Goal: Task Accomplishment & Management: Manage account settings

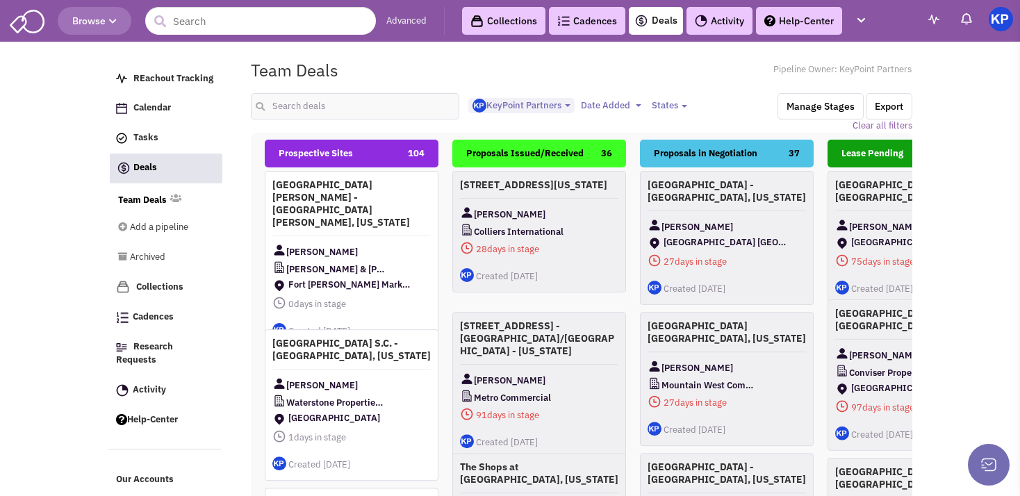
select select "1900"
select select
click at [339, 103] on input "text" at bounding box center [355, 106] width 208 height 26
type input "cornerstone"
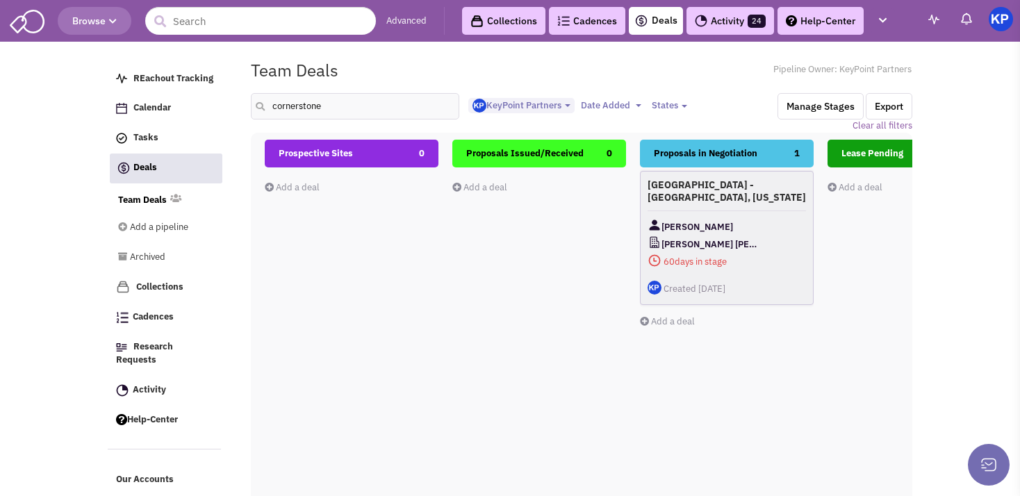
click at [753, 219] on div "[PERSON_NAME]" at bounding box center [727, 226] width 158 height 17
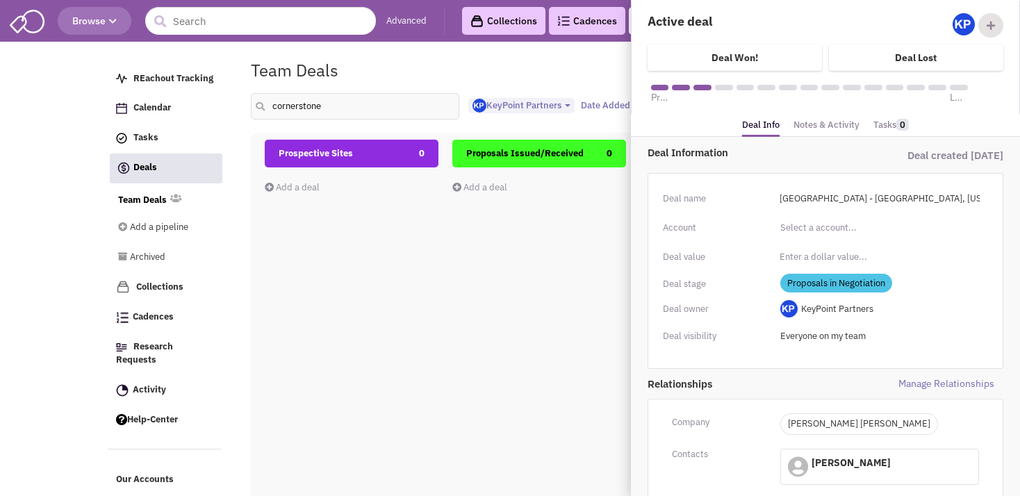
click at [804, 122] on link "Notes & Activity" at bounding box center [826, 125] width 66 height 20
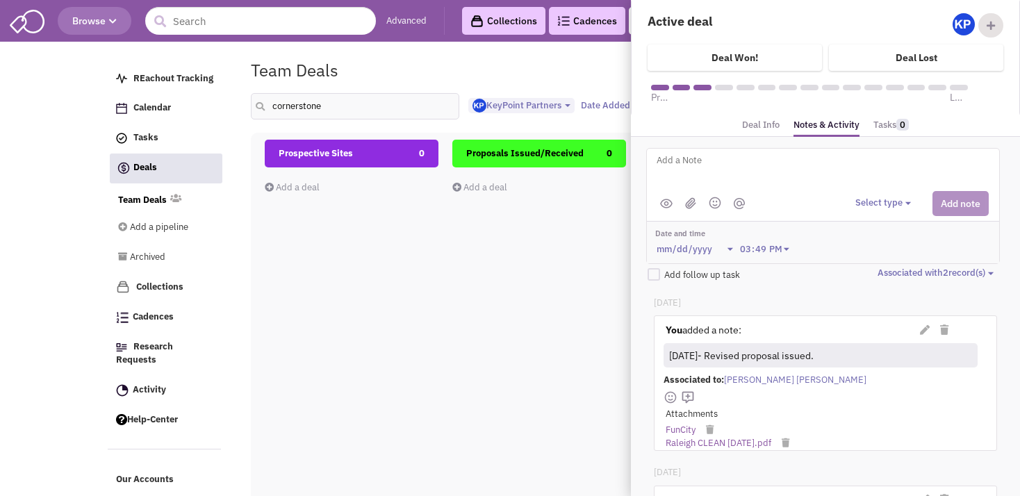
click at [745, 168] on textarea at bounding box center [827, 171] width 344 height 38
paste textarea "We can work with the $10 psf in rent, but will they be willing to do any increa…"
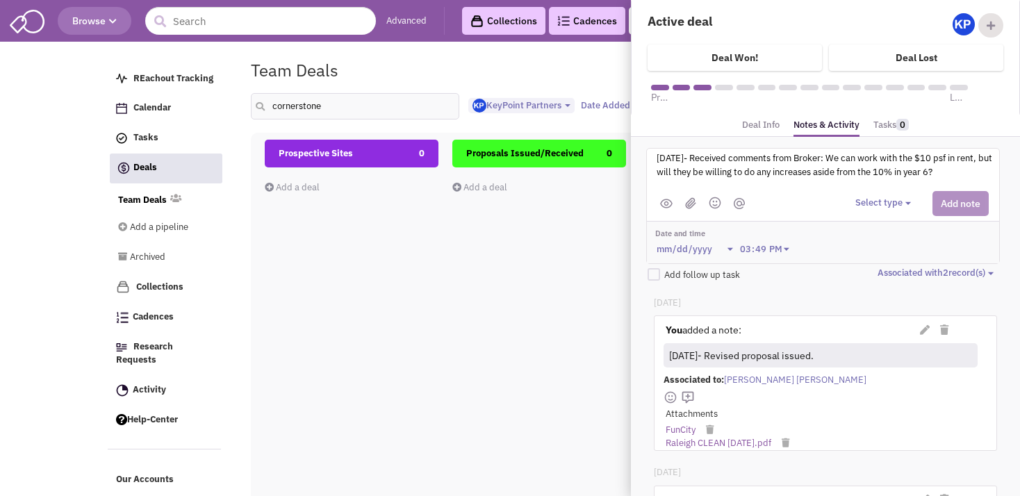
type textarea "[DATE]- Received comments from Broker: We can work with the $10 psf in rent, bu…"
click at [887, 204] on button "Select type" at bounding box center [885, 203] width 60 height 13
click at [891, 266] on div "Log a note" at bounding box center [876, 269] width 34 height 13
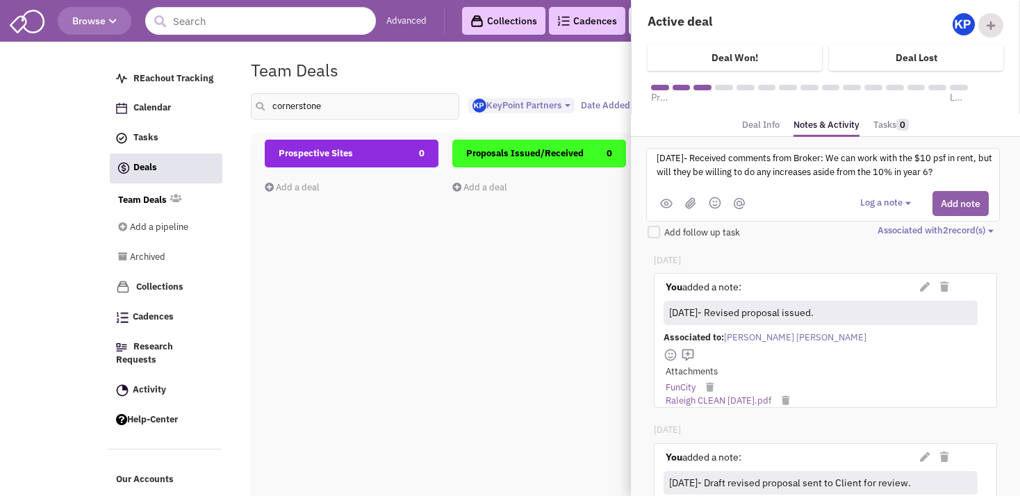
click at [937, 205] on button "Add note" at bounding box center [960, 203] width 56 height 25
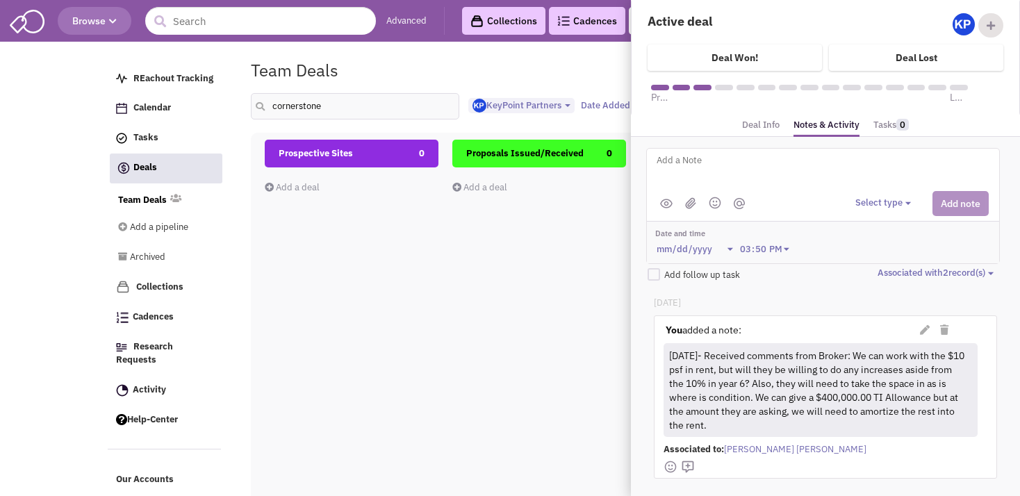
click at [487, 310] on div "Proposals Issued/Received 0 Add a deal Total: $ 0" at bounding box center [539, 386] width 174 height 493
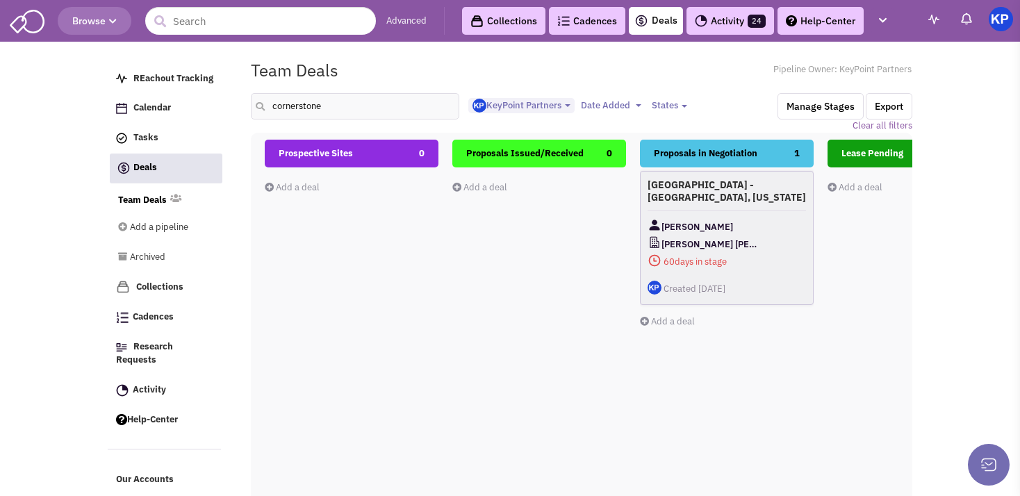
click at [757, 199] on h4 "[GEOGRAPHIC_DATA] - [GEOGRAPHIC_DATA], [US_STATE]" at bounding box center [727, 191] width 158 height 25
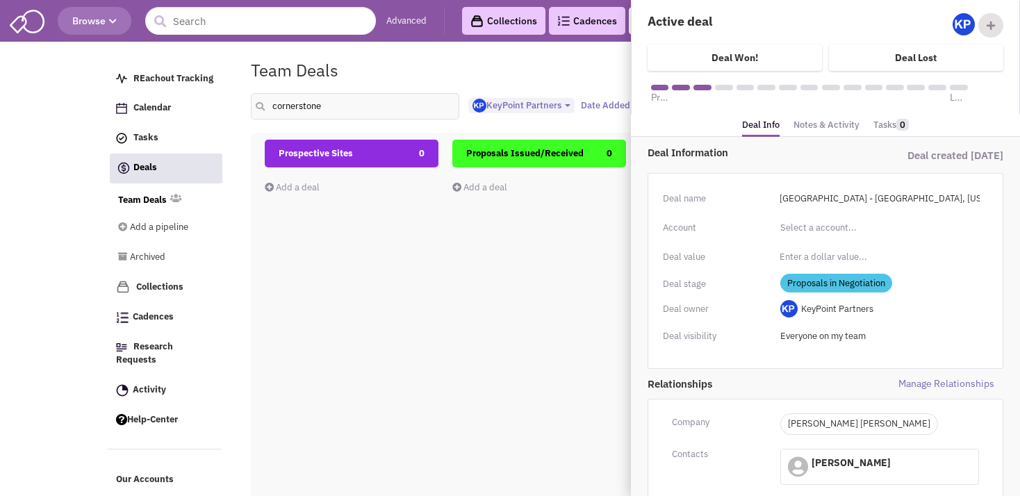
click at [802, 122] on link "Notes & Activity" at bounding box center [826, 125] width 66 height 20
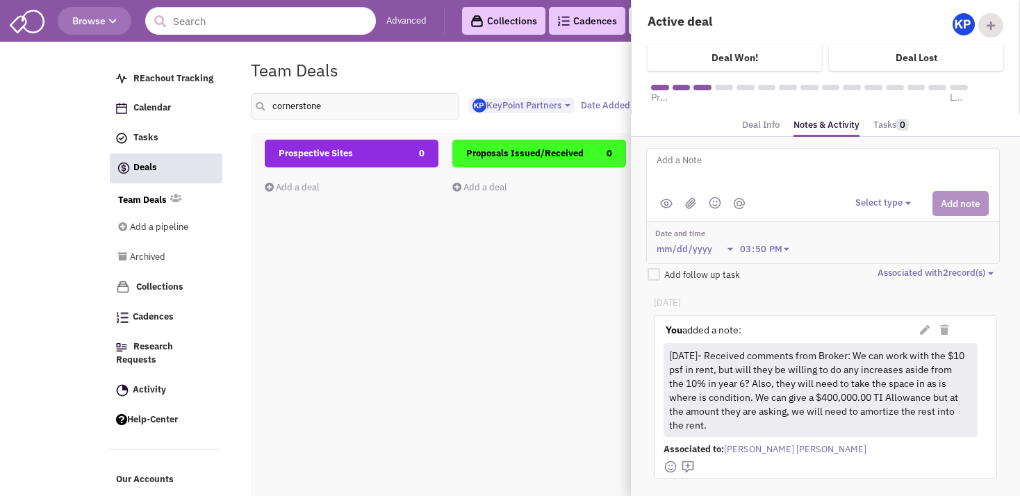
click at [916, 187] on textarea at bounding box center [827, 171] width 344 height 38
click at [920, 327] on icon at bounding box center [925, 330] width 10 height 10
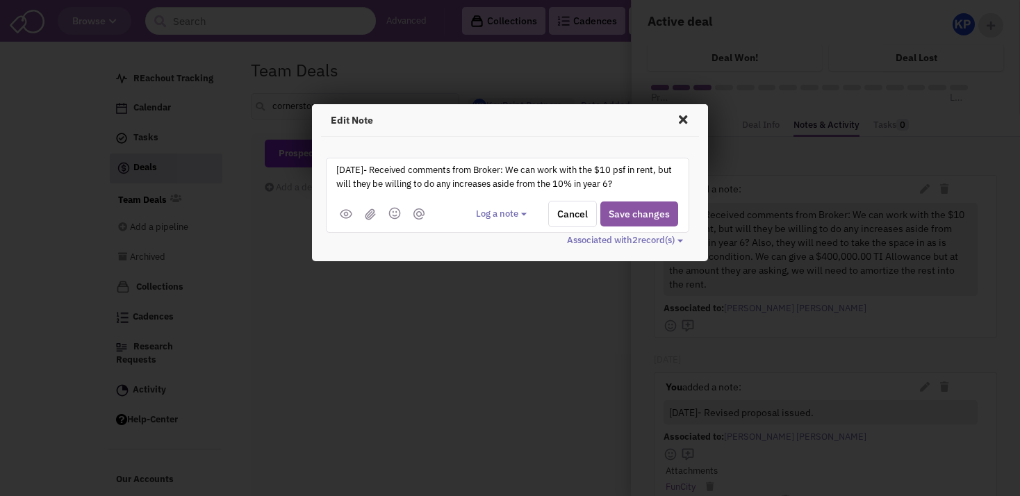
click at [355, 168] on textarea "[DATE]- Received comments from Broker: We can work with the $10 psf in rent, bu…" at bounding box center [507, 181] width 344 height 38
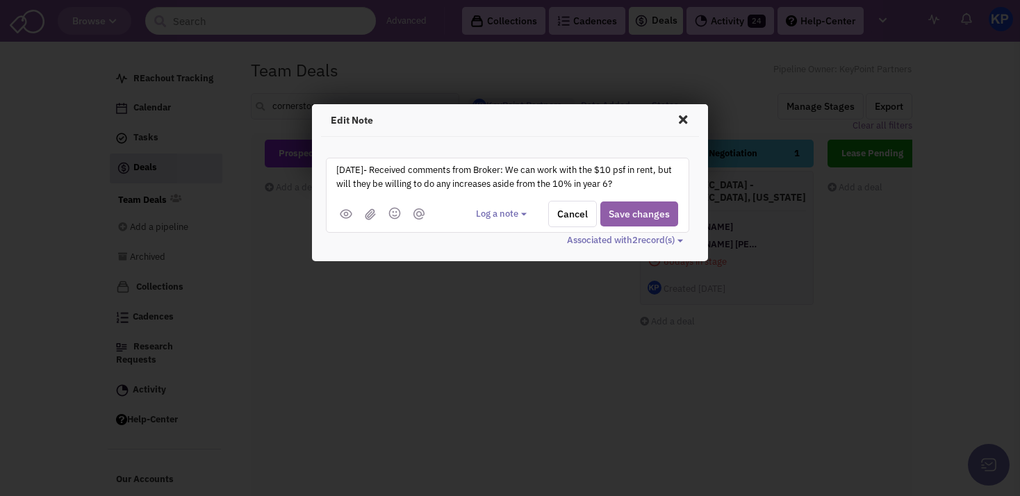
type textarea "[DATE]- Received comments from Broker: We can work with the $10 psf in rent, bu…"
click at [617, 213] on button "Save changes" at bounding box center [639, 213] width 78 height 25
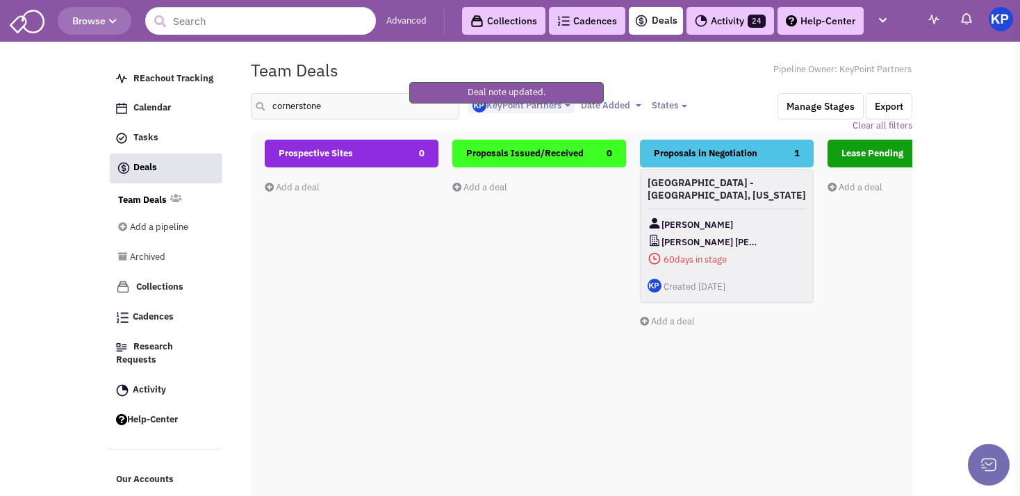
click at [716, 199] on h4 "[GEOGRAPHIC_DATA] - [GEOGRAPHIC_DATA], [US_STATE]" at bounding box center [727, 188] width 158 height 25
click at [767, 208] on div "[GEOGRAPHIC_DATA] - [GEOGRAPHIC_DATA], [US_STATE] [PERSON_NAME] Honey [PERSON_N…" at bounding box center [727, 238] width 174 height 134
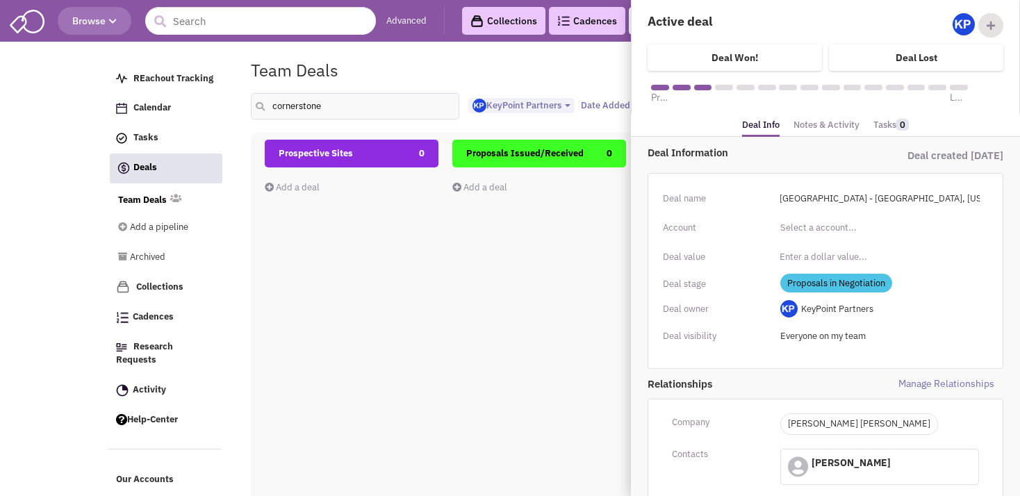
click at [832, 130] on link "Notes & Activity" at bounding box center [826, 125] width 66 height 20
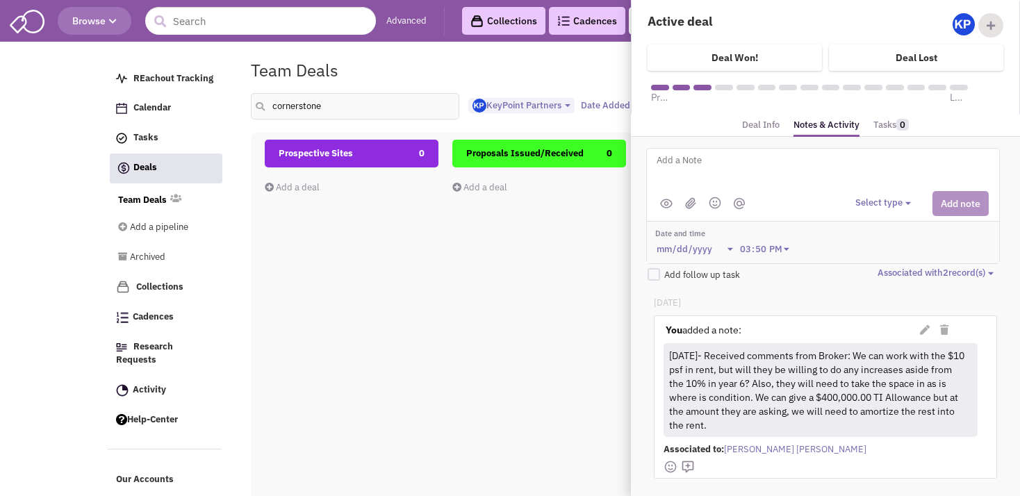
click at [780, 179] on textarea at bounding box center [827, 171] width 344 height 38
type textarea "[DATE]- Advised Broker latest offer was best and final."
click at [859, 204] on button "Select type" at bounding box center [885, 203] width 60 height 13
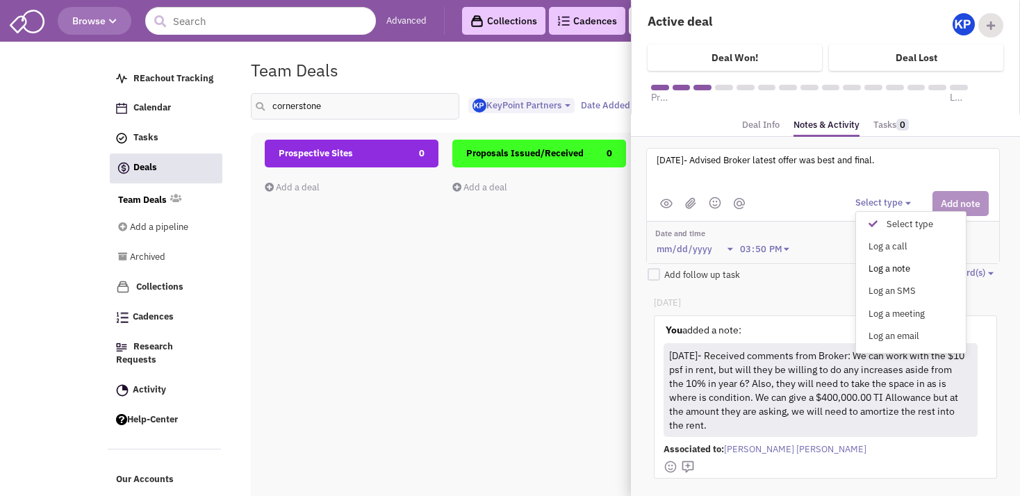
click at [894, 265] on div "Log a note" at bounding box center [876, 269] width 34 height 13
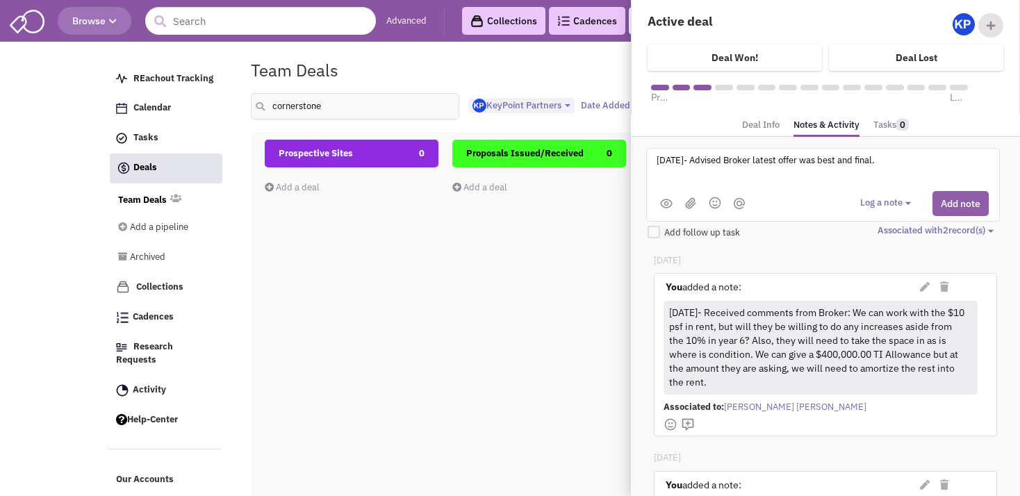
click at [939, 201] on button "Add note" at bounding box center [960, 203] width 56 height 25
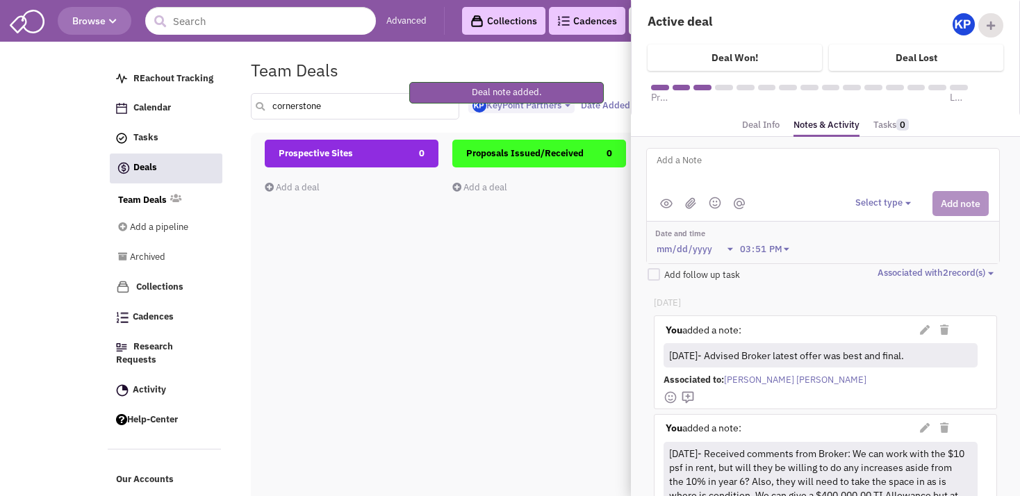
drag, startPoint x: 331, startPoint y: 106, endPoint x: 261, endPoint y: 110, distance: 69.6
click at [261, 110] on input "cornerstone" at bounding box center [355, 106] width 208 height 26
type input "kennywood"
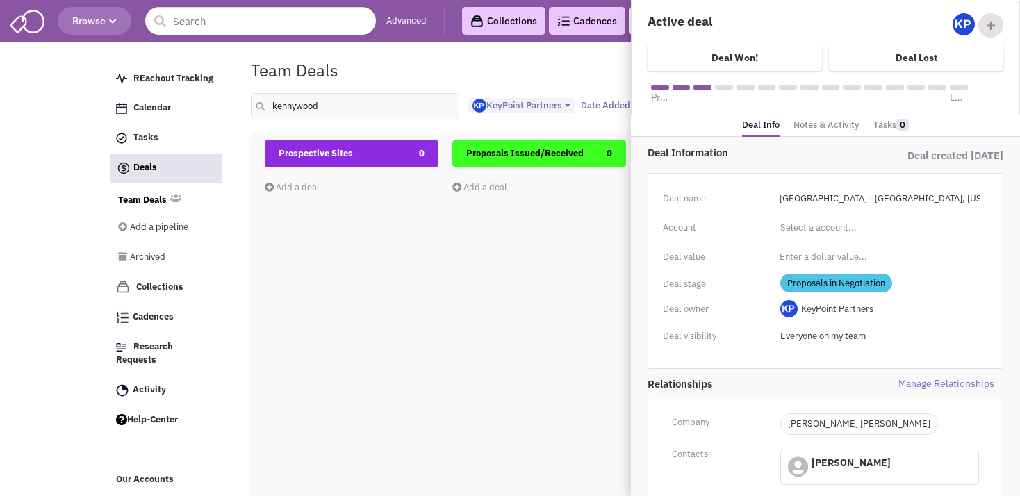
click at [802, 126] on link "Notes & Activity" at bounding box center [826, 125] width 66 height 20
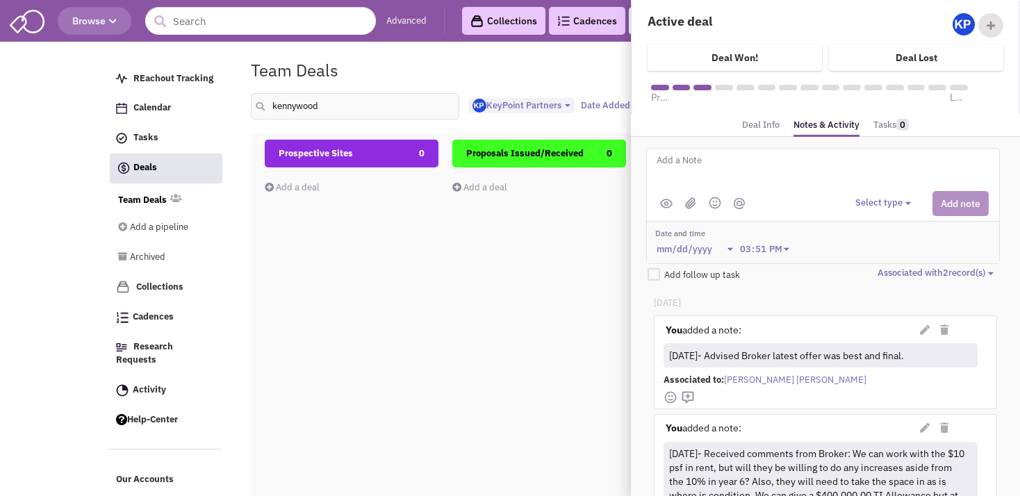
click at [773, 174] on textarea at bounding box center [827, 171] width 344 height 38
click at [588, 354] on div "Proposals Issued/Received 0 Add a deal Total: $ 0" at bounding box center [539, 386] width 174 height 493
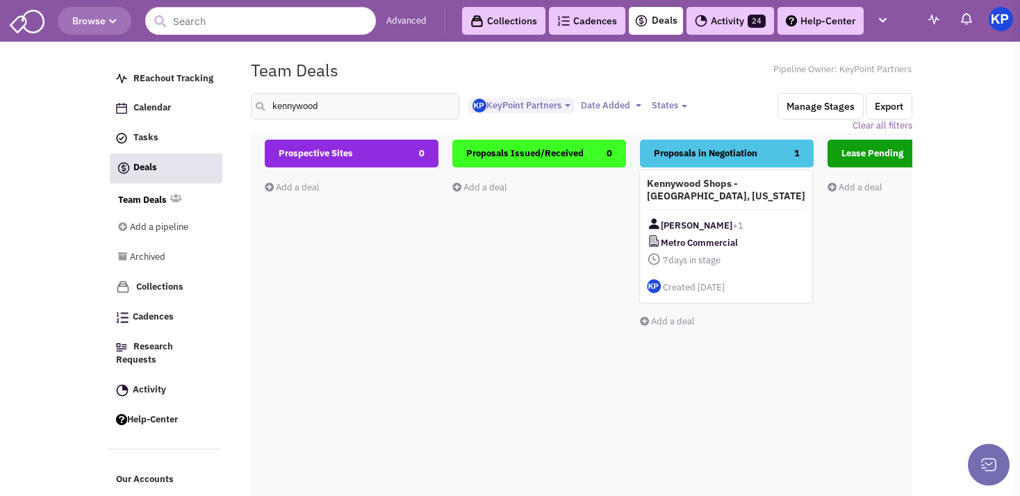
click at [759, 209] on div "Kennywood Shops - [GEOGRAPHIC_DATA], [US_STATE] [PERSON_NAME] +1 Metro Commerci…" at bounding box center [726, 237] width 174 height 134
click at [759, 209] on div "Kennywood Shops - [GEOGRAPHIC_DATA], [US_STATE] [PERSON_NAME] +1 Metro Commerci…" at bounding box center [727, 237] width 174 height 134
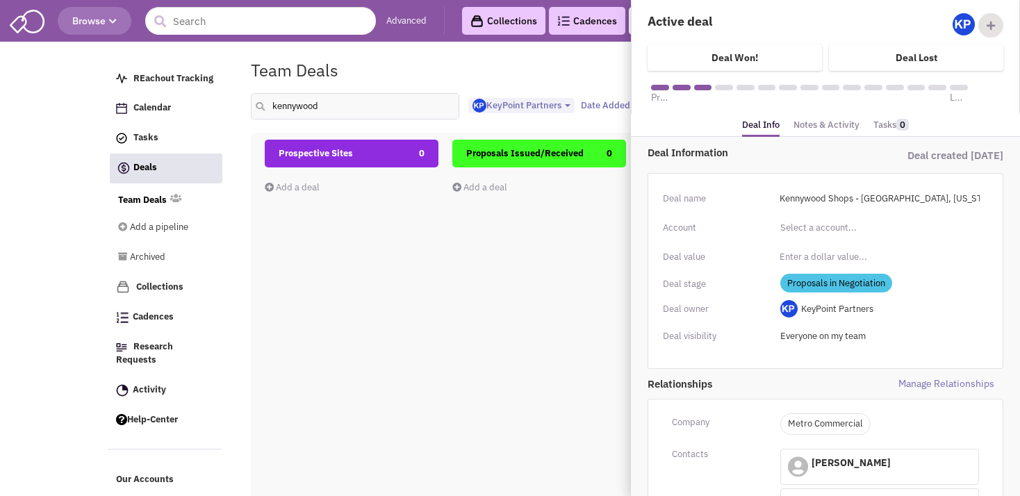
click at [805, 126] on link "Notes & Activity" at bounding box center [826, 125] width 66 height 20
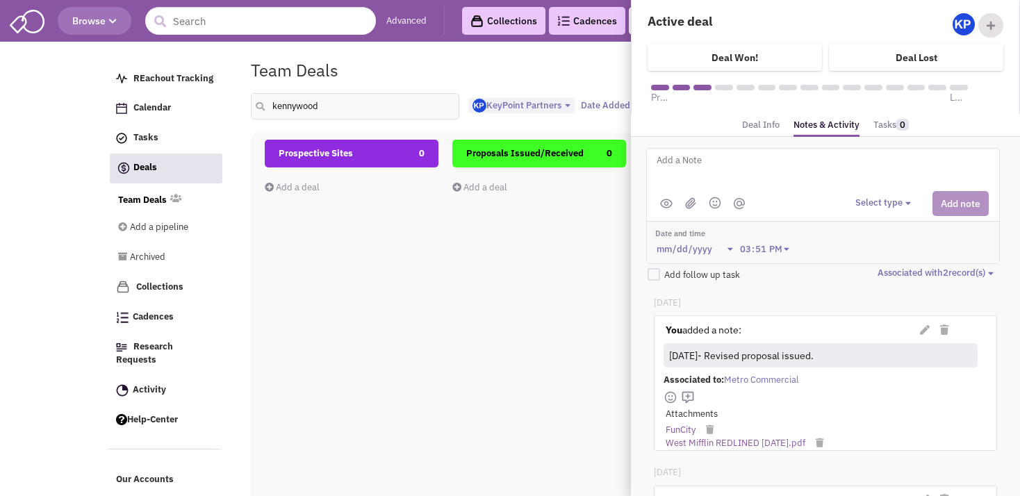
click at [799, 180] on textarea at bounding box center [827, 171] width 344 height 38
paste textarea "Ownership here would be willing to do the deal with the rent you proposed and $…"
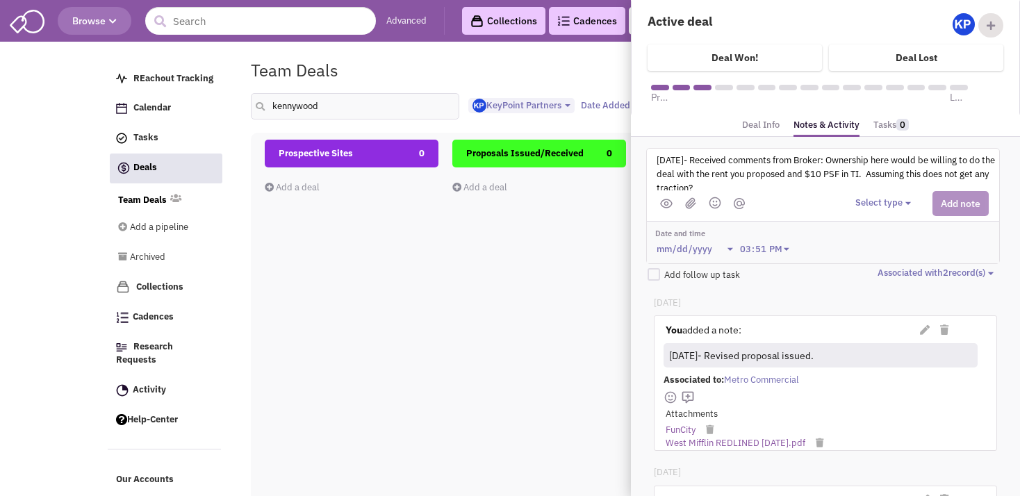
scroll to position [3, 0]
click at [862, 204] on button "Select type" at bounding box center [885, 203] width 60 height 13
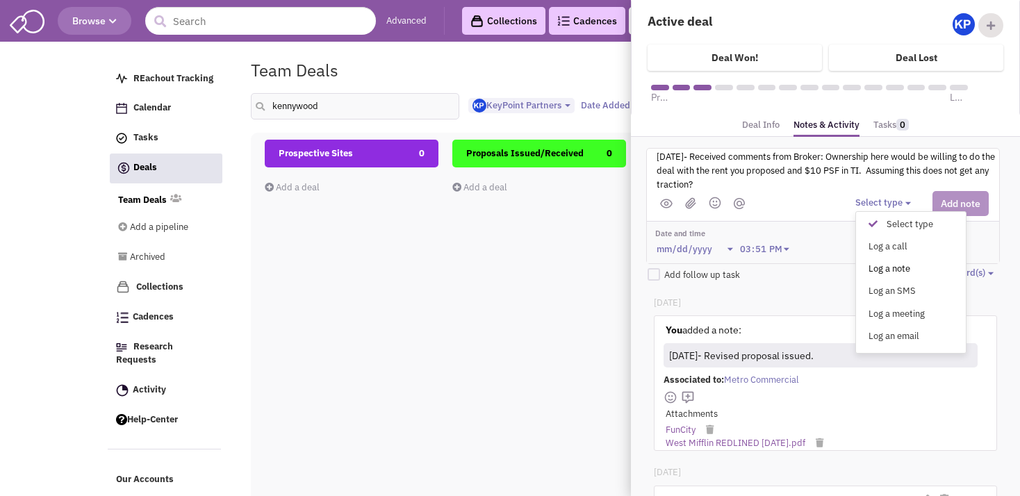
click at [868, 263] on div "Log a note" at bounding box center [876, 269] width 34 height 13
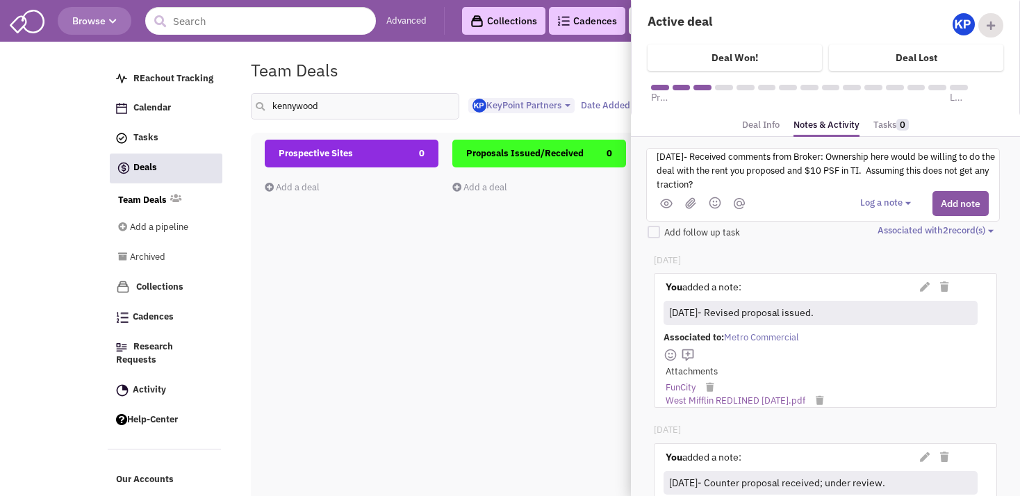
click at [729, 185] on textarea "[DATE]- Received comments from Broker: Ownership here would be willing to do th…" at bounding box center [827, 171] width 344 height 38
click at [824, 154] on textarea "[DATE]- Received comments from Broker: Ownership here would be willing to do th…" at bounding box center [827, 171] width 344 height 38
type textarea "[DATE]- Received comments from Broker; under review: Ownership here would be wi…"
click at [955, 195] on button "Add note" at bounding box center [960, 203] width 56 height 25
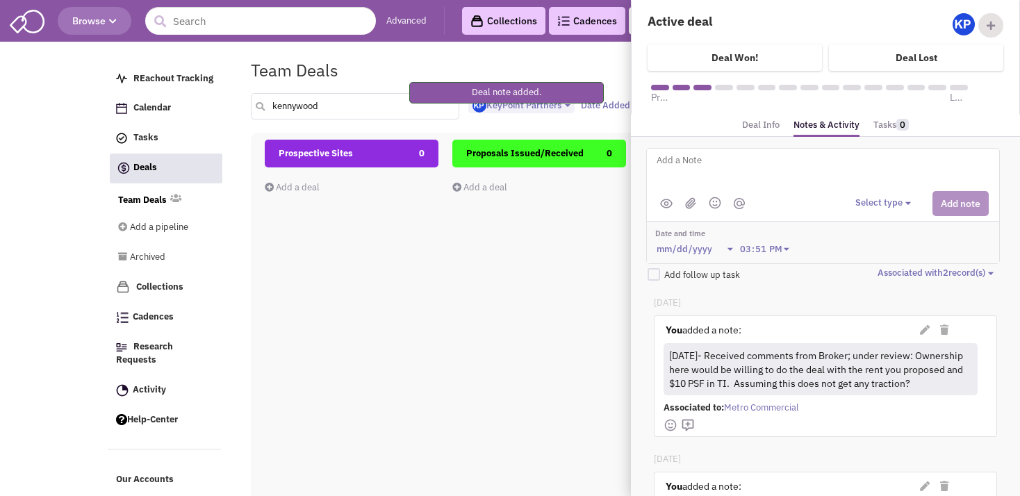
drag, startPoint x: 325, startPoint y: 104, endPoint x: 255, endPoint y: 104, distance: 70.2
click at [255, 104] on input "kennywood" at bounding box center [355, 106] width 208 height 26
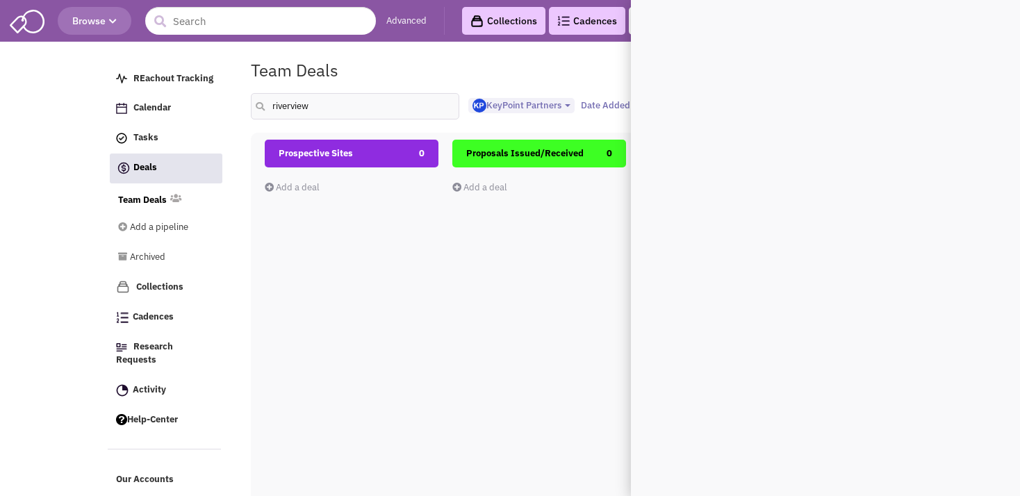
click at [363, 51] on div "Please wait ... REachout Tracking Calendar Tasks Completed Tasks Deals Team Dea…" at bounding box center [510, 54] width 805 height 14
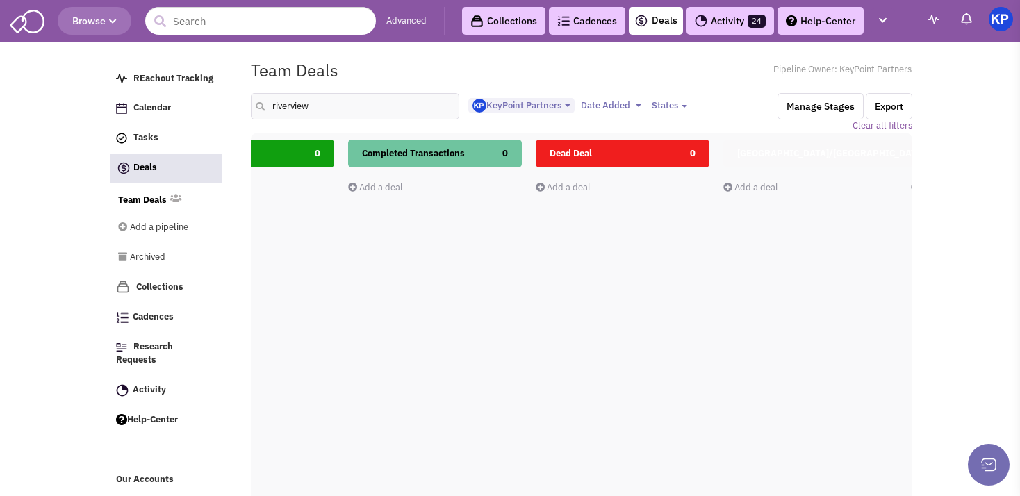
drag, startPoint x: 634, startPoint y: 336, endPoint x: 363, endPoint y: 371, distance: 273.3
click at [370, 370] on div "Prospective Sites 0 Add a deal Total: $ 0 Proposals Issued/Received 0 Add a dea…" at bounding box center [998, 383] width 2814 height 486
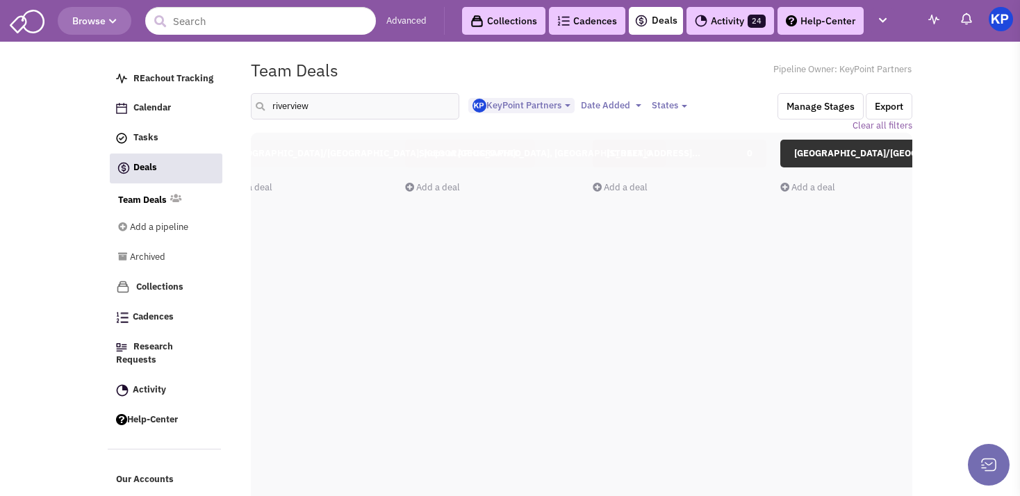
drag, startPoint x: 609, startPoint y: 332, endPoint x: 447, endPoint y: 347, distance: 163.2
click at [451, 354] on div "Prospective Sites 0 Add a deal Total: $ 0 Proposals Issued/Received 0 Add a dea…" at bounding box center [492, 383] width 2814 height 486
drag, startPoint x: 332, startPoint y: 113, endPoint x: 290, endPoint y: 113, distance: 42.4
click at [290, 113] on input "riverview" at bounding box center [355, 106] width 208 height 26
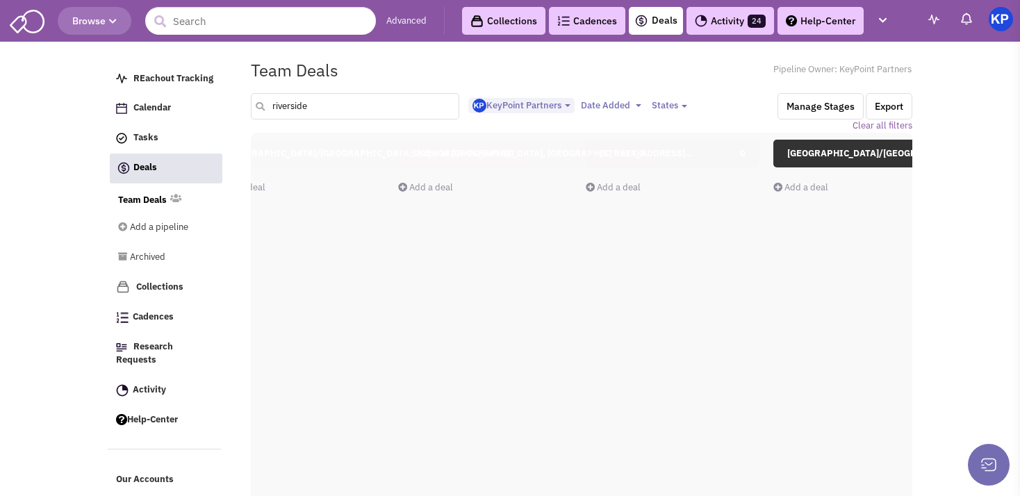
type input "riverside"
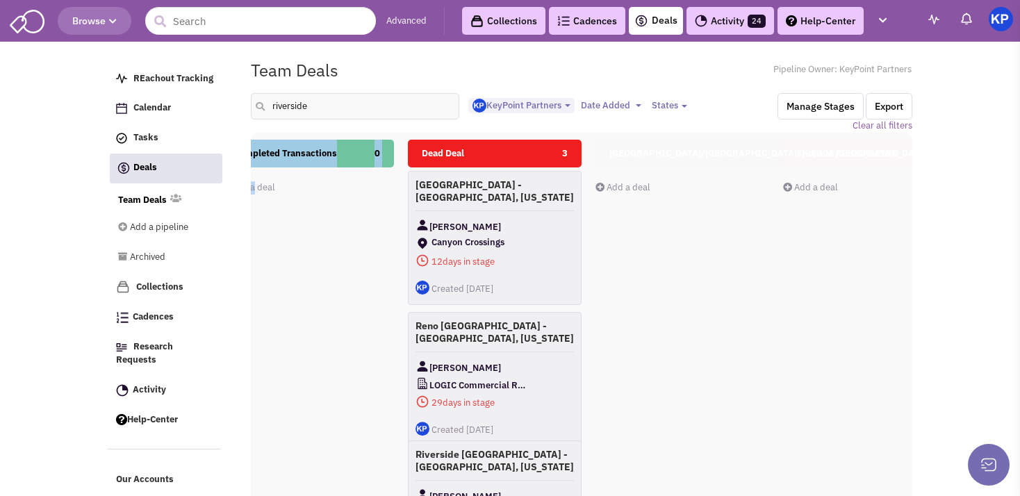
scroll to position [0, 800]
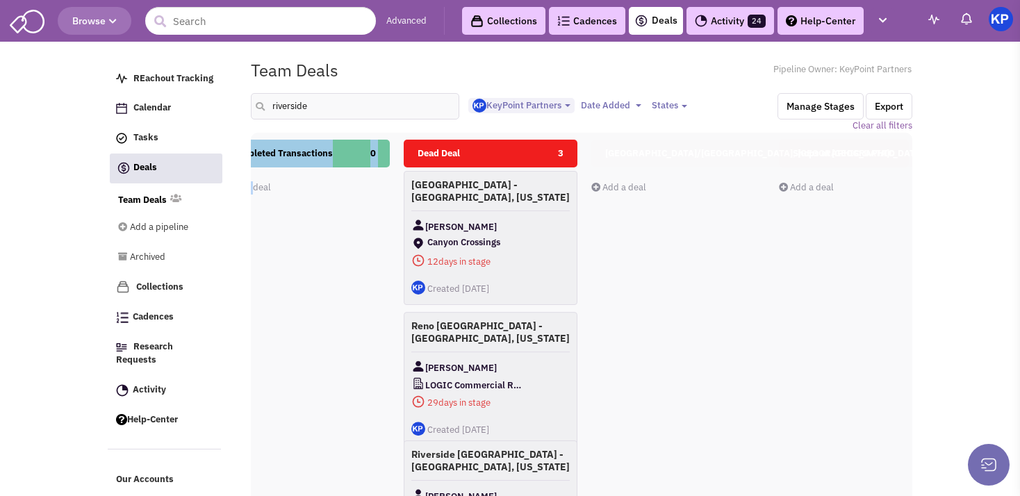
drag, startPoint x: 635, startPoint y: 279, endPoint x: 215, endPoint y: 338, distance: 423.7
click at [219, 338] on div "Prospective Sites 1 [GEOGRAPHIC_DATA], [US_STATE] [PERSON_NAME] +1 [PERSON_NAME…" at bounding box center [866, 383] width 2814 height 486
click at [310, 299] on div "Completed Transactions 0 Add a deal Total: $ 0" at bounding box center [302, 386] width 174 height 493
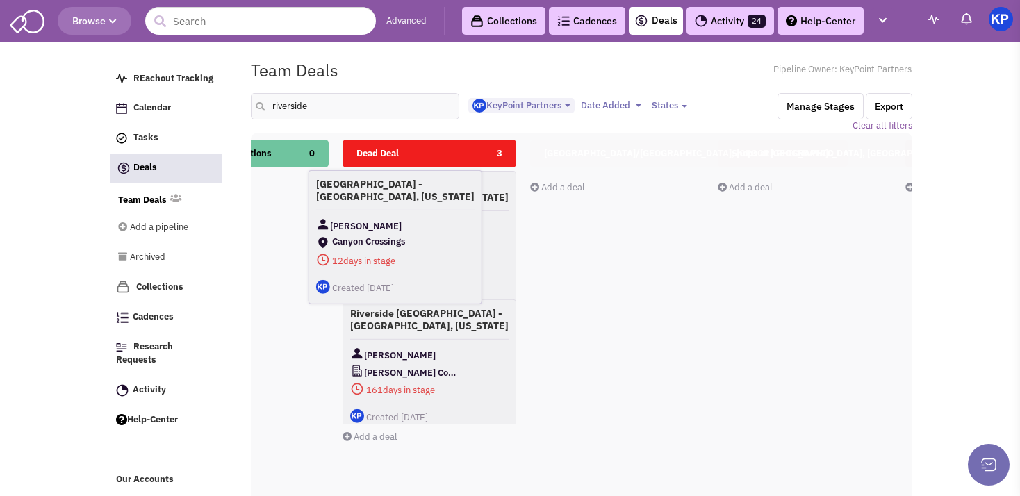
scroll to position [0, 855]
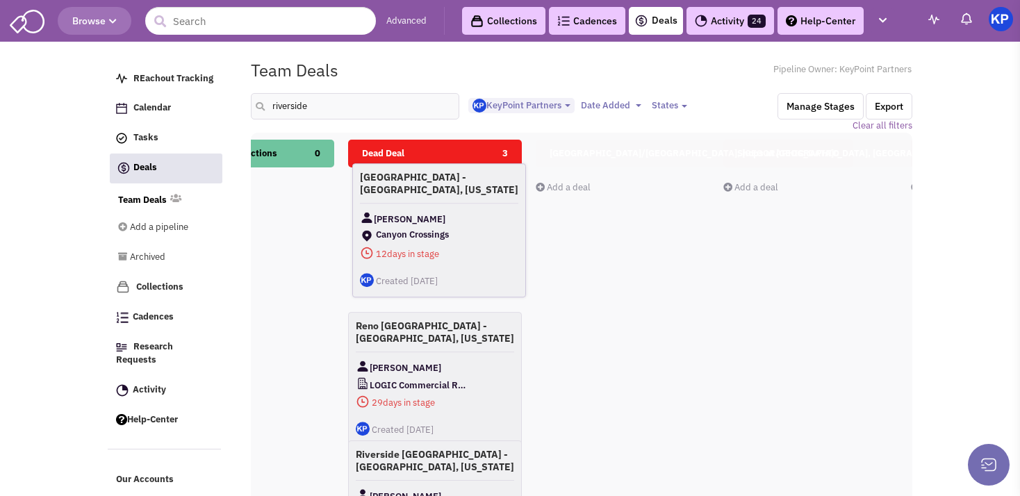
drag, startPoint x: 488, startPoint y: 217, endPoint x: 427, endPoint y: 211, distance: 60.8
click at [427, 211] on div "[GEOGRAPHIC_DATA] - [GEOGRAPHIC_DATA], [US_STATE] [PERSON_NAME] [GEOGRAPHIC_DAT…" at bounding box center [439, 230] width 174 height 134
